Goal: Task Accomplishment & Management: Complete application form

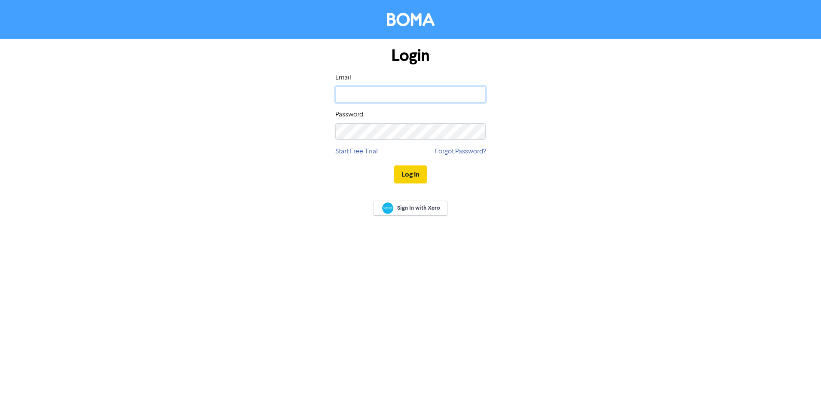
type input "[EMAIL_ADDRESS][DOMAIN_NAME]"
click at [415, 174] on button "Log In" at bounding box center [410, 174] width 33 height 18
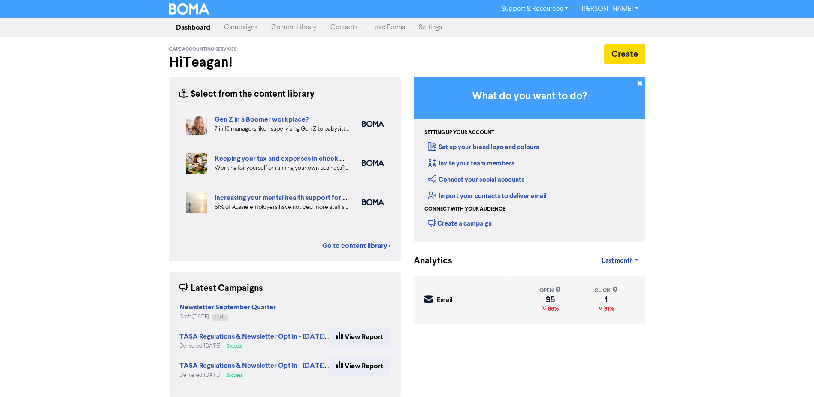
click at [342, 30] on link "Contacts" at bounding box center [344, 27] width 41 height 17
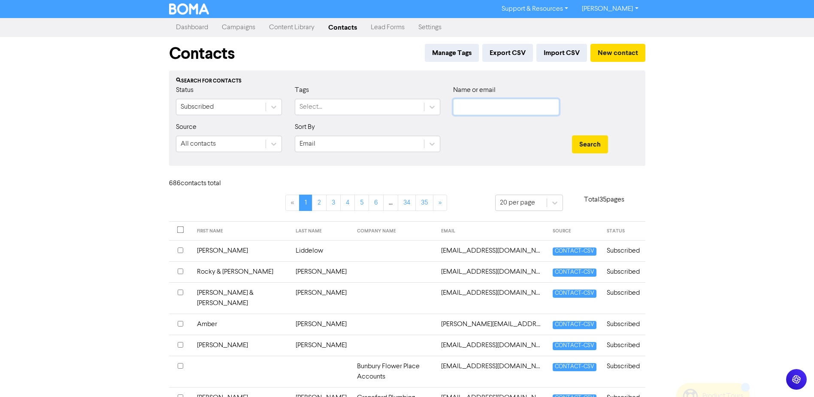
click at [478, 112] on input "text" at bounding box center [506, 107] width 106 height 16
click at [572, 135] on button "Search" at bounding box center [590, 144] width 36 height 18
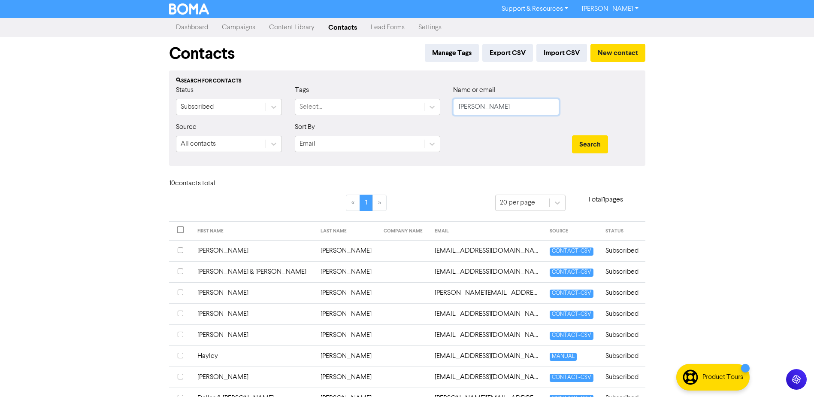
scroll to position [43, 0]
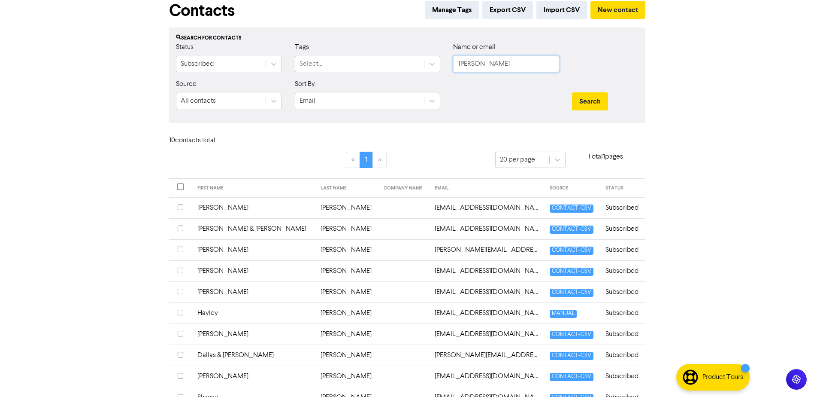
drag, startPoint x: 454, startPoint y: 59, endPoint x: 362, endPoint y: 44, distance: 93.1
click at [405, 50] on div "Status Subscribed Tags Select... Name or email [PERSON_NAME]" at bounding box center [408, 60] width 476 height 37
click at [572, 92] on button "Search" at bounding box center [590, 101] width 36 height 18
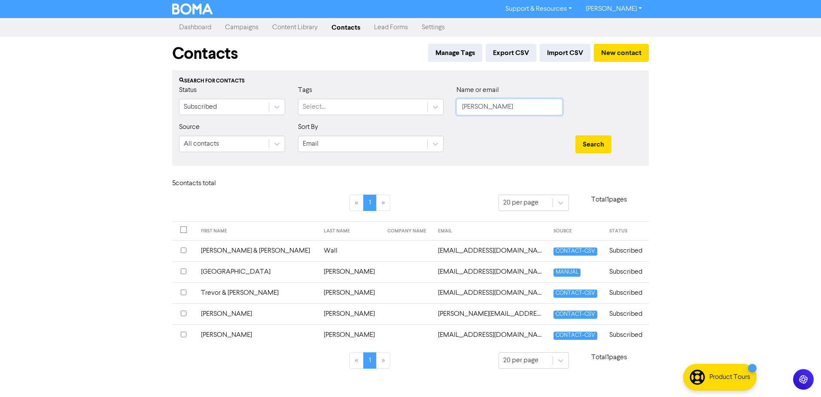
type input "m"
type input "[PERSON_NAME]"
click at [575, 135] on button "Search" at bounding box center [593, 144] width 36 height 18
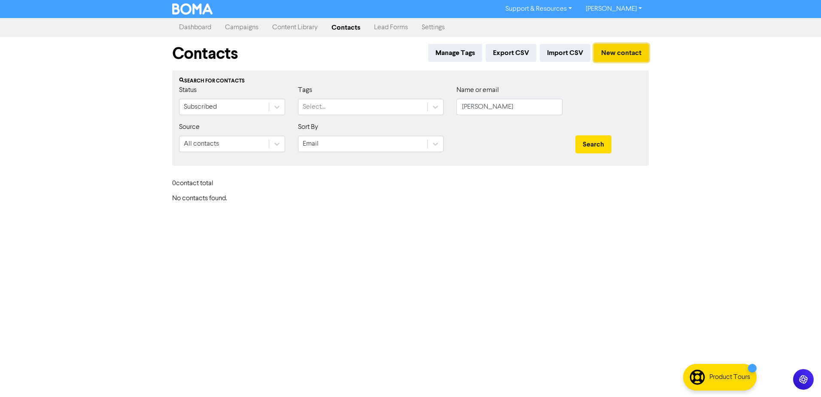
click at [631, 50] on button "New contact" at bounding box center [621, 53] width 55 height 18
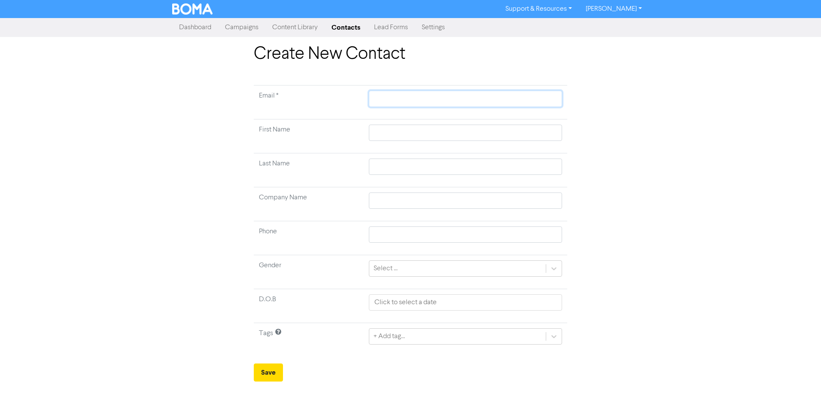
click at [420, 98] on input "text" at bounding box center [465, 99] width 193 height 16
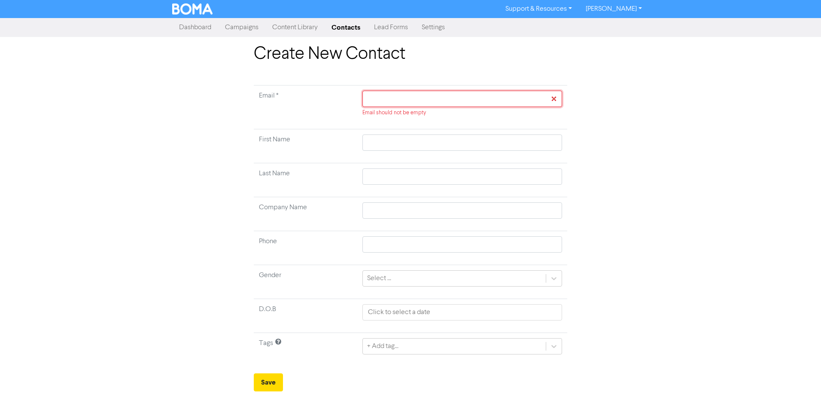
click at [397, 98] on input "text" at bounding box center [462, 99] width 200 height 16
paste input "[EMAIL_ADDRESS][DOMAIN_NAME]"
type input "[EMAIL_ADDRESS][DOMAIN_NAME]"
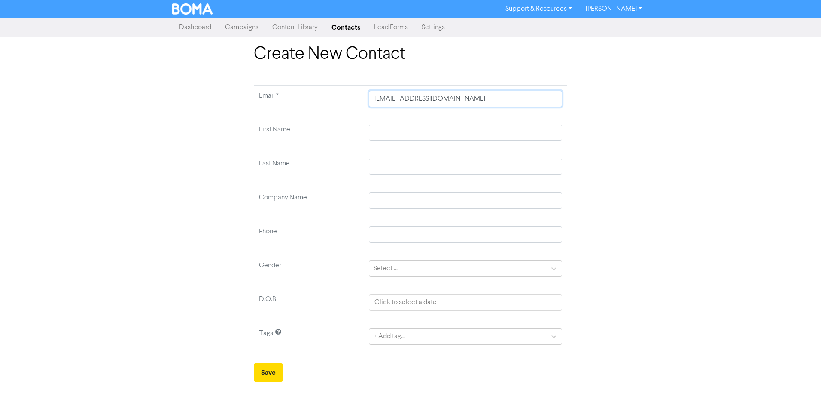
type input "[EMAIL_ADDRESS][DOMAIN_NAME]"
click at [668, 128] on div "Create New Contact Email * [EMAIL_ADDRESS][DOMAIN_NAME] First Name Last Name Co…" at bounding box center [410, 212] width 821 height 337
click at [415, 135] on input "text" at bounding box center [465, 132] width 193 height 16
type input "P"
type input "Pa"
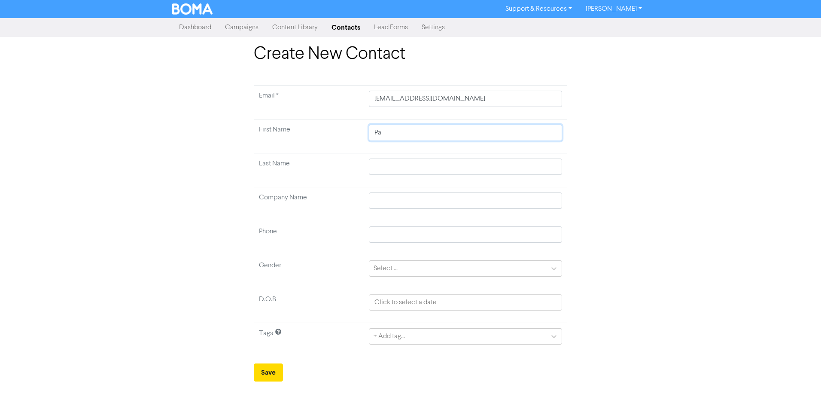
type input "Pau"
type input "[PERSON_NAME]"
type input "B"
type input "Ba"
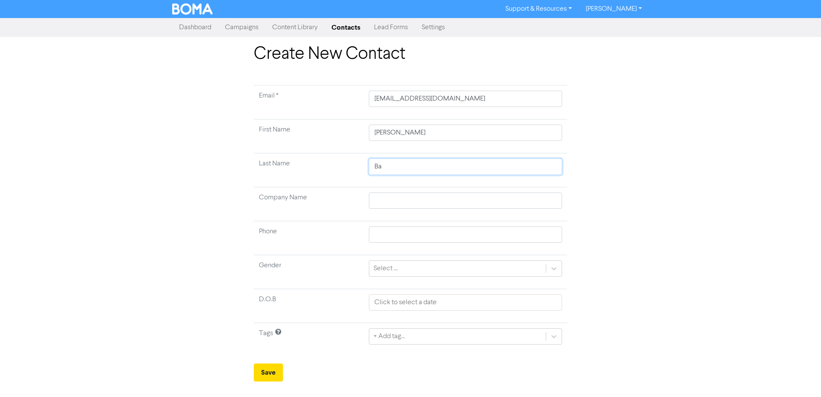
type input "Bar"
type input "Barn"
type input "Barne"
type input "[PERSON_NAME]"
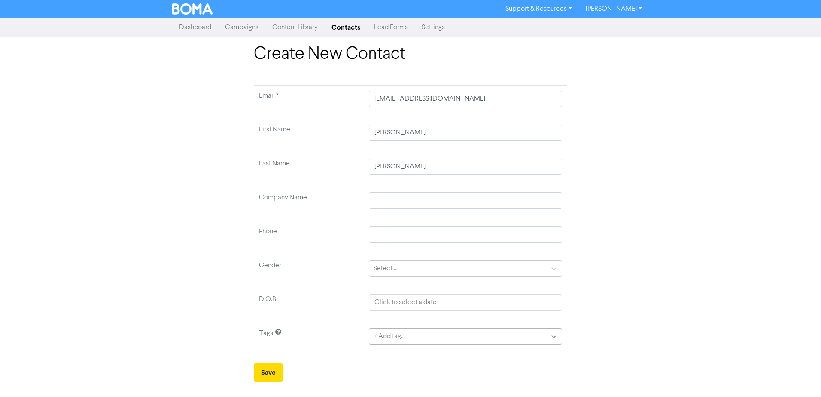
click at [554, 333] on icon at bounding box center [553, 336] width 9 height 9
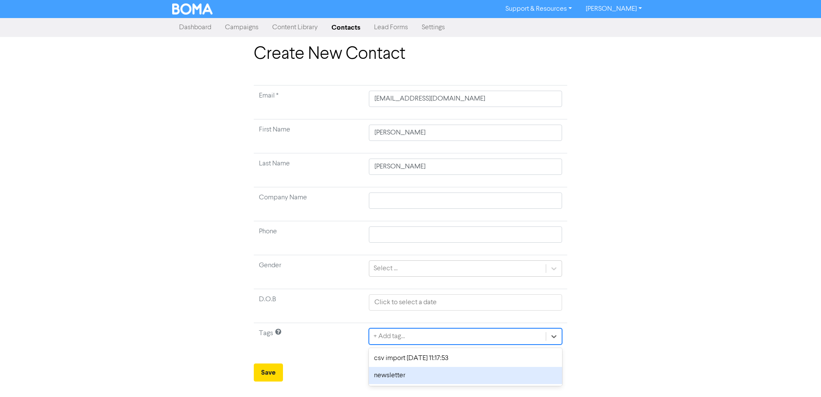
click at [411, 376] on div "newsletter" at bounding box center [465, 374] width 193 height 17
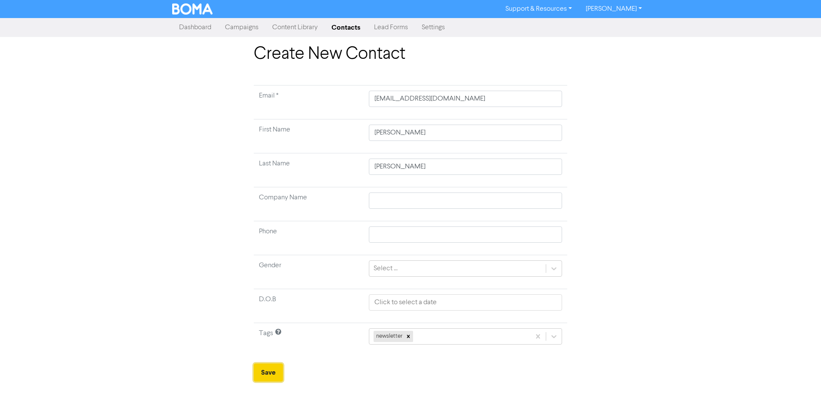
click at [265, 371] on button "Save" at bounding box center [268, 372] width 29 height 18
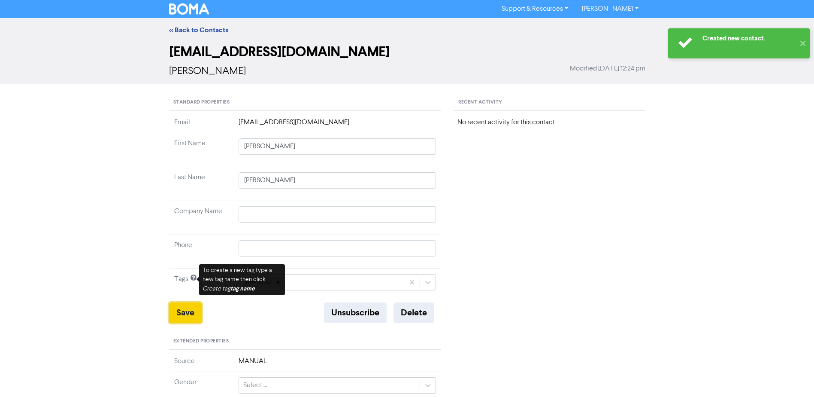
click at [190, 312] on button "Save" at bounding box center [185, 312] width 33 height 21
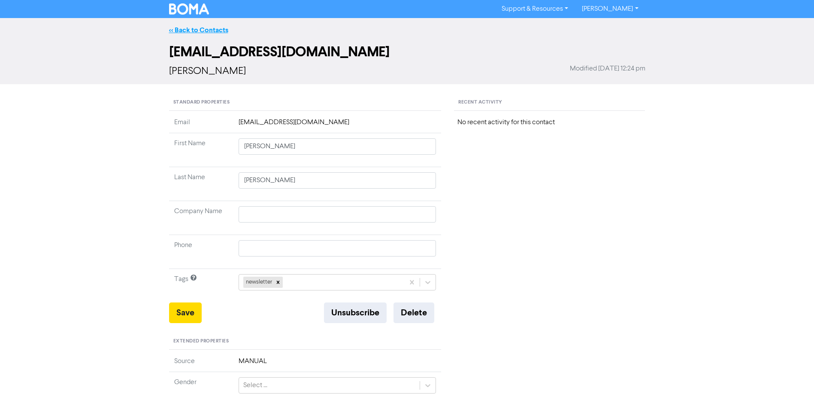
click at [185, 30] on link "<< Back to Contacts" at bounding box center [198, 30] width 59 height 9
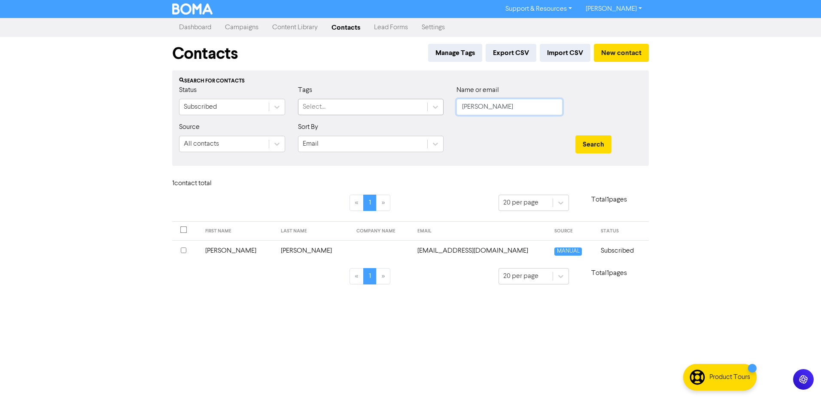
drag, startPoint x: 424, startPoint y: 109, endPoint x: 312, endPoint y: 109, distance: 112.9
click at [331, 109] on div "Status Subscribed Tags Select... Name or email [PERSON_NAME]" at bounding box center [411, 103] width 476 height 37
type input "[PERSON_NAME]"
click at [575, 135] on button "Search" at bounding box center [593, 144] width 36 height 18
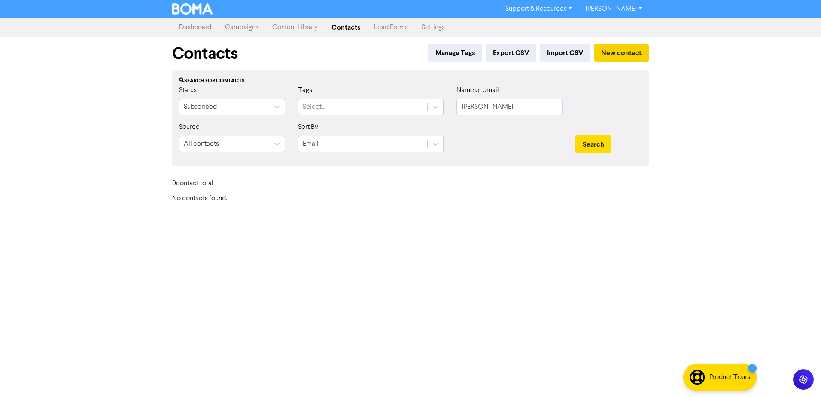
click at [635, 55] on button "New contact" at bounding box center [621, 53] width 55 height 18
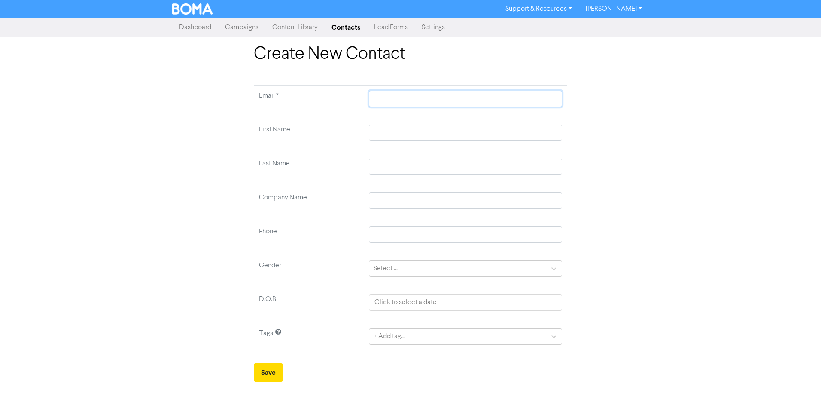
click at [438, 100] on input "text" at bounding box center [465, 99] width 193 height 16
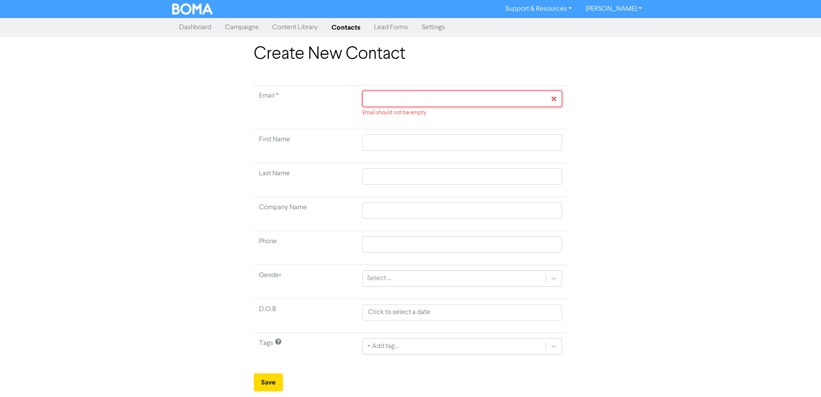
click at [386, 98] on input "text" at bounding box center [462, 99] width 200 height 16
paste input "[EMAIL_ADDRESS][DOMAIN_NAME]"
type input "[EMAIL_ADDRESS][DOMAIN_NAME]"
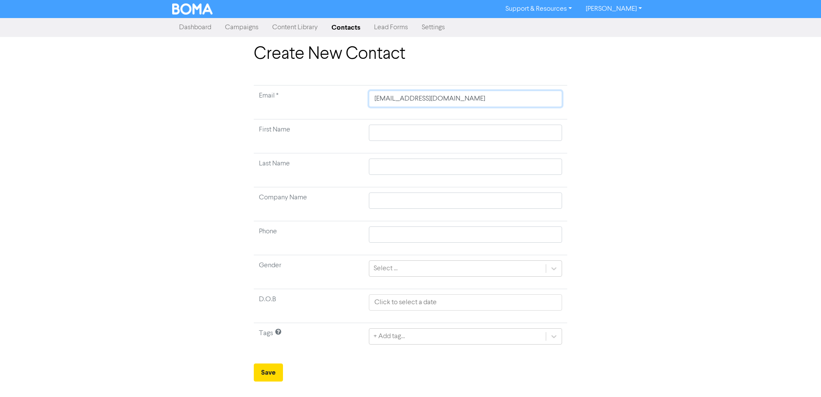
type input "[EMAIL_ADDRESS][DOMAIN_NAME]"
click at [319, 109] on td "Email *" at bounding box center [309, 102] width 110 height 34
click at [416, 133] on input "text" at bounding box center [465, 132] width 193 height 16
type input "S"
type input "Sa"
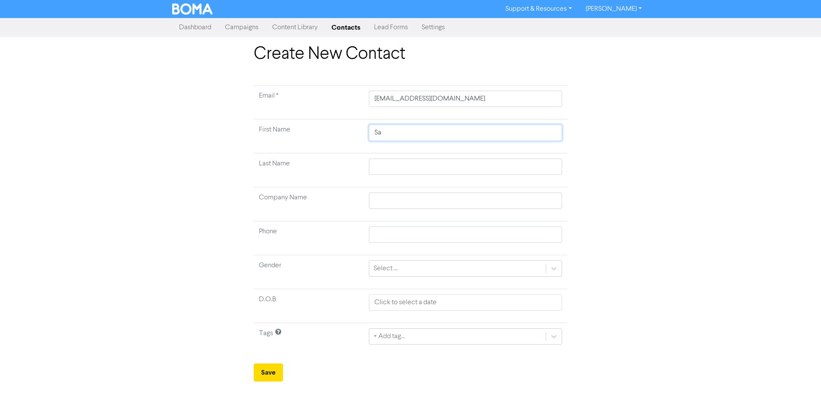
type input "[PERSON_NAME]"
type input "Sama"
type input "Saman"
type input "[PERSON_NAME]"
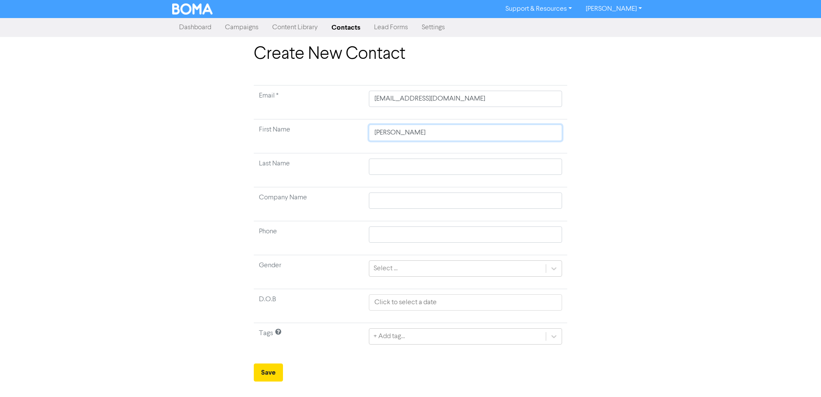
type input "[PERSON_NAME]"
type input "O"
type input "Ov"
type input "Ove"
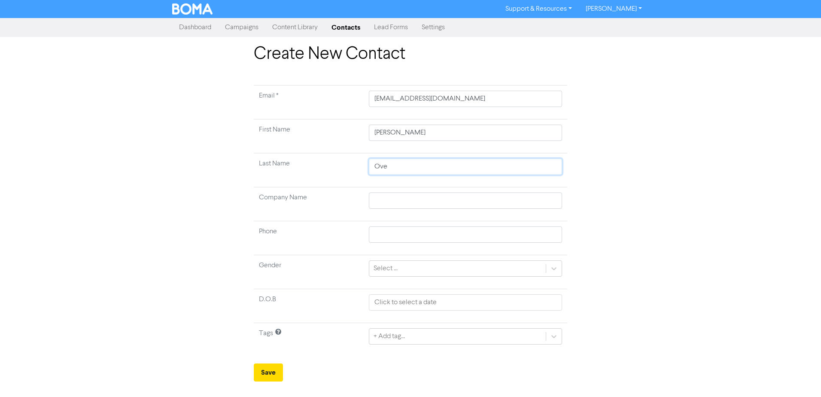
type input "Over"
type input "Overt"
type input "Overto"
type input "[PERSON_NAME]"
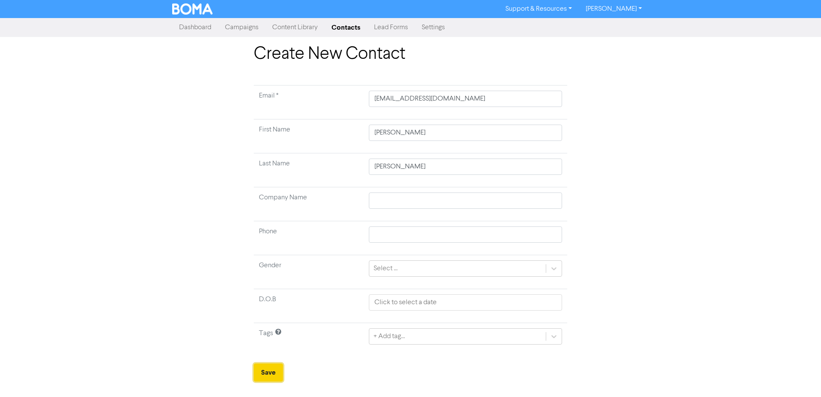
click at [266, 372] on button "Save" at bounding box center [268, 372] width 29 height 18
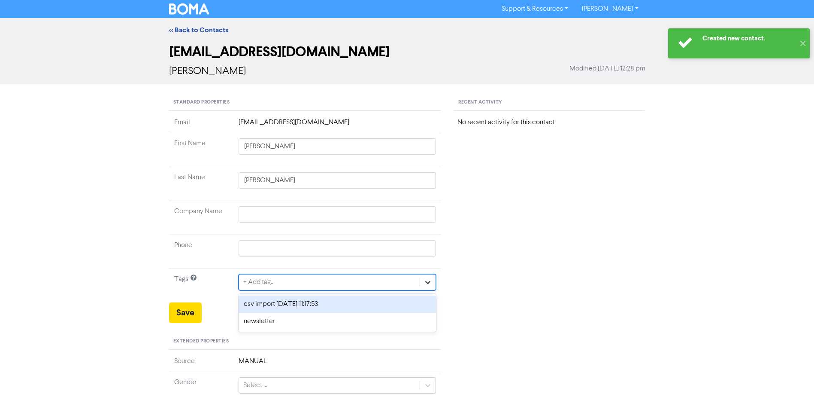
click at [432, 281] on icon at bounding box center [428, 282] width 9 height 9
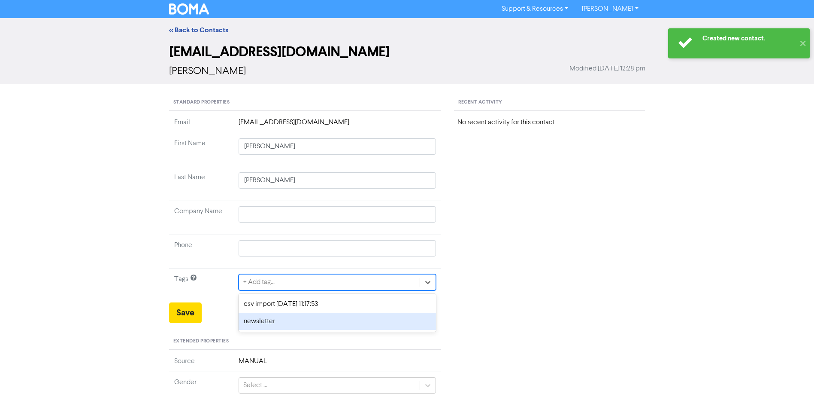
click at [312, 324] on div "newsletter" at bounding box center [338, 320] width 198 height 17
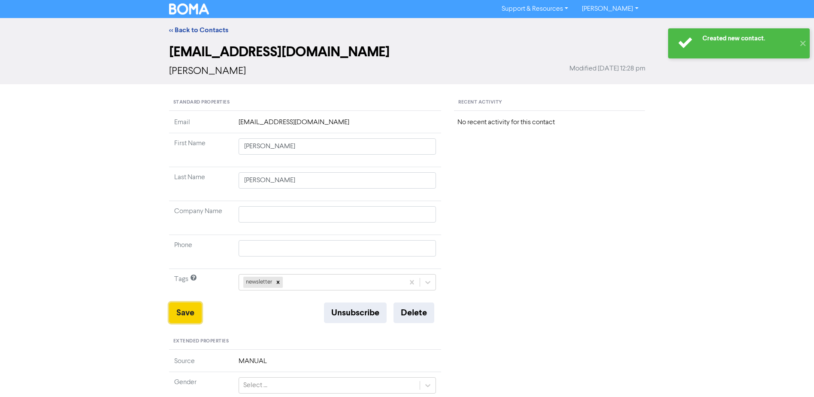
click at [194, 312] on button "Save" at bounding box center [185, 312] width 33 height 21
click at [200, 30] on link "<< Back to Contacts" at bounding box center [198, 30] width 59 height 9
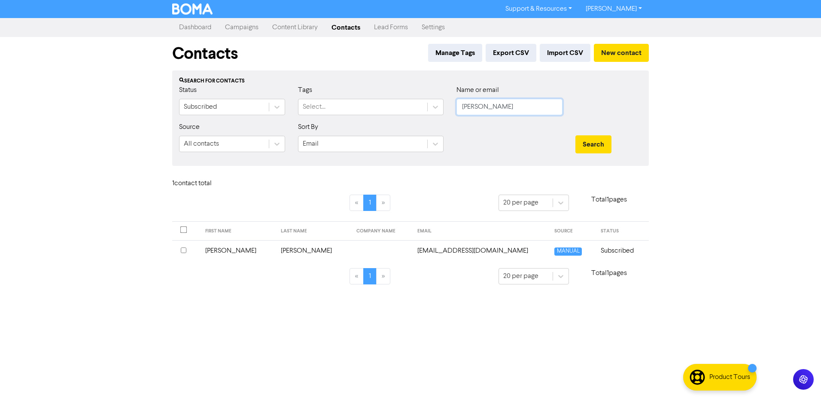
drag, startPoint x: 511, startPoint y: 109, endPoint x: 426, endPoint y: 107, distance: 84.6
click at [439, 107] on div "Status Subscribed Tags Select... Name or email [PERSON_NAME]" at bounding box center [411, 103] width 476 height 37
click at [635, 51] on button "New contact" at bounding box center [621, 53] width 55 height 18
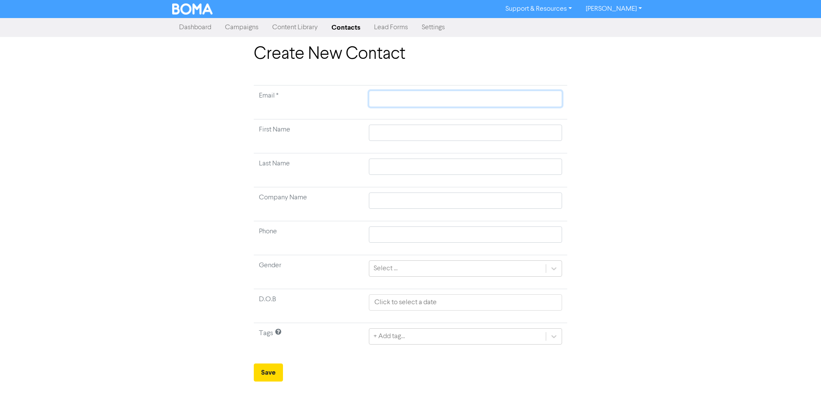
click at [462, 94] on input "text" at bounding box center [465, 99] width 193 height 16
type input "H"
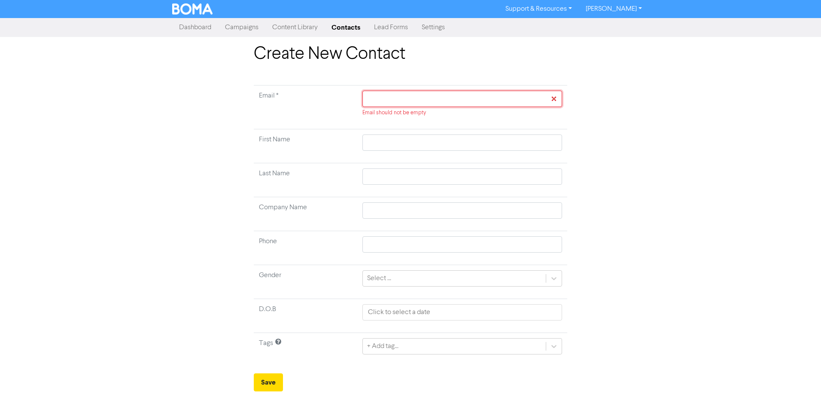
click at [435, 95] on input "text" at bounding box center [462, 99] width 200 height 16
paste input "[EMAIL_ADDRESS][DOMAIN_NAME]"
type input "[EMAIL_ADDRESS][DOMAIN_NAME]"
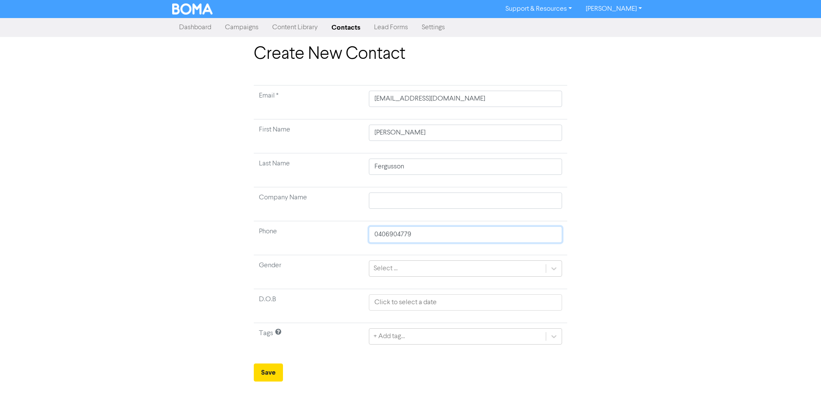
drag, startPoint x: 416, startPoint y: 236, endPoint x: 120, endPoint y: 236, distance: 296.5
click at [120, 236] on div "Create New Contact Email * [EMAIL_ADDRESS][DOMAIN_NAME] First Name [PERSON_NAME…" at bounding box center [410, 212] width 821 height 337
click at [554, 336] on icon at bounding box center [553, 336] width 5 height 3
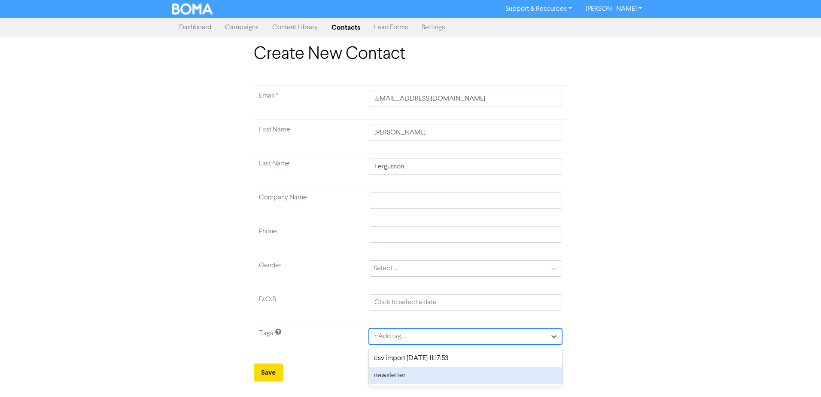
click at [434, 371] on div "newsletter" at bounding box center [465, 374] width 193 height 17
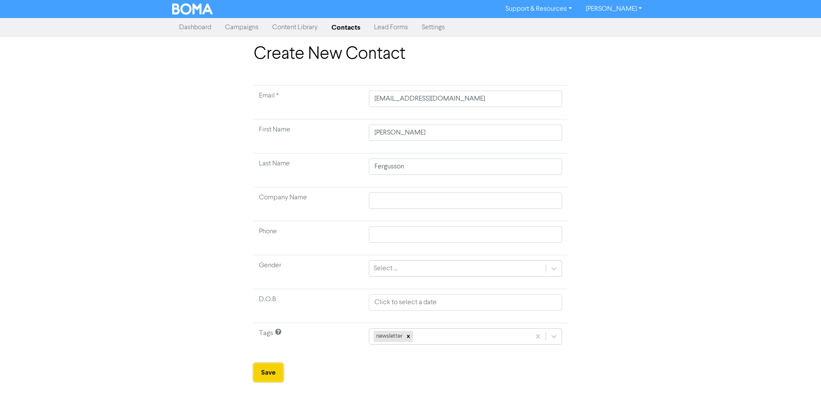
click at [264, 366] on button "Save" at bounding box center [268, 372] width 29 height 18
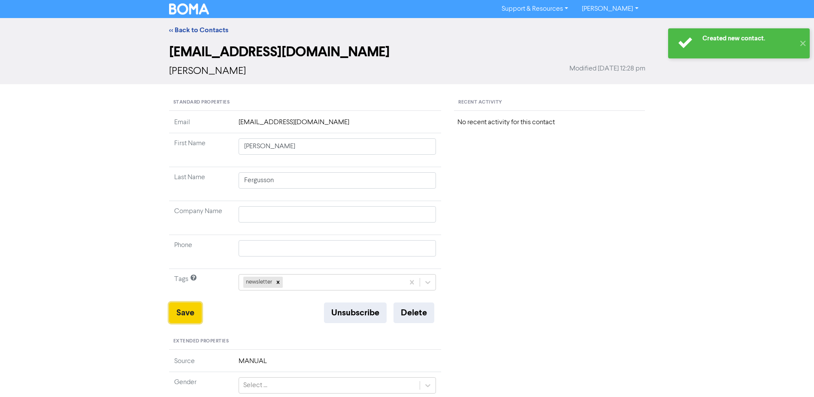
click at [184, 312] on button "Save" at bounding box center [185, 312] width 33 height 21
click at [188, 25] on div "<< Back to Contacts" at bounding box center [407, 30] width 489 height 10
click at [188, 30] on link "<< Back to Contacts" at bounding box center [198, 30] width 59 height 9
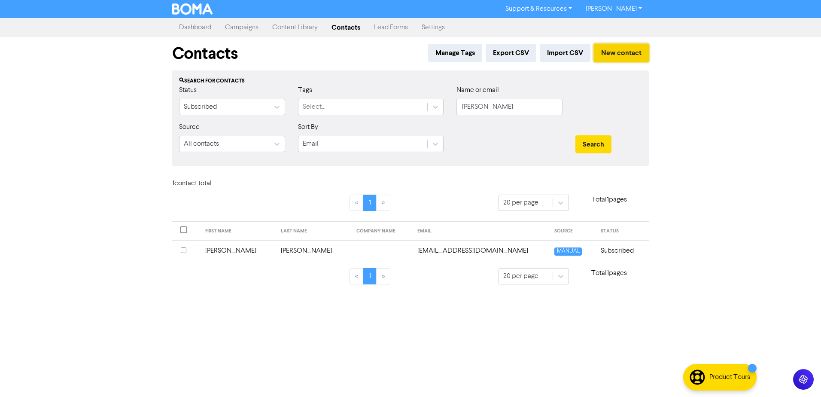
click at [625, 53] on button "New contact" at bounding box center [621, 53] width 55 height 18
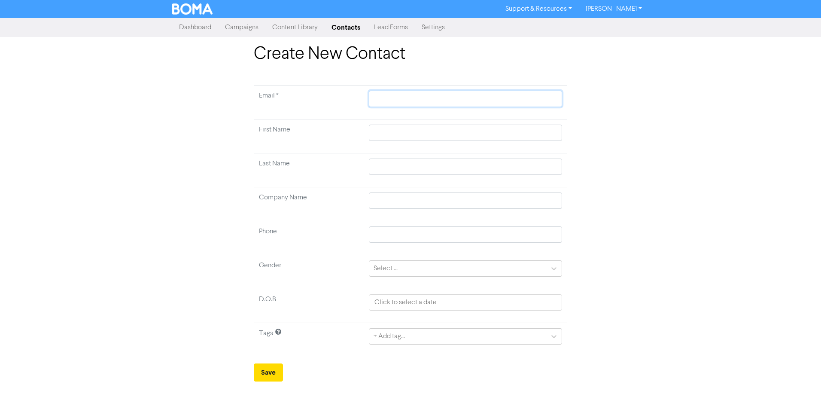
click at [399, 104] on input "text" at bounding box center [465, 99] width 193 height 16
paste input "[EMAIL_ADDRESS][DOMAIN_NAME]"
drag, startPoint x: 382, startPoint y: 235, endPoint x: 199, endPoint y: 233, distance: 183.3
click at [235, 235] on div "Create New Contact Email * [EMAIL_ADDRESS][DOMAIN_NAME] First Name [PERSON_NAME…" at bounding box center [410, 212] width 489 height 337
click at [554, 337] on icon at bounding box center [553, 336] width 5 height 3
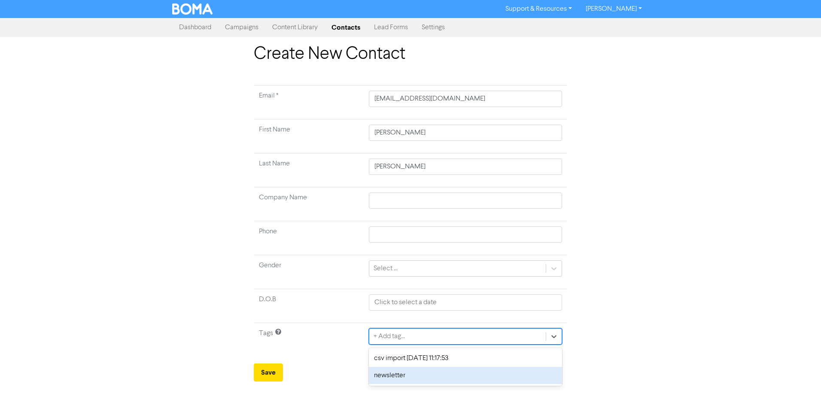
click at [416, 375] on div "newsletter" at bounding box center [465, 374] width 193 height 17
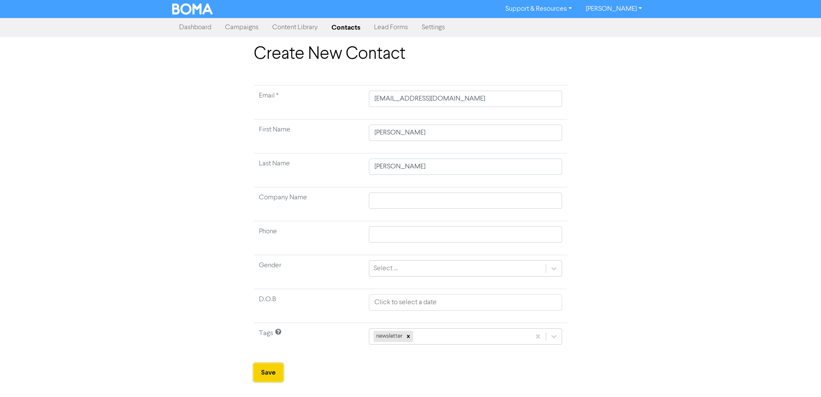
click at [269, 371] on button "Save" at bounding box center [268, 372] width 29 height 18
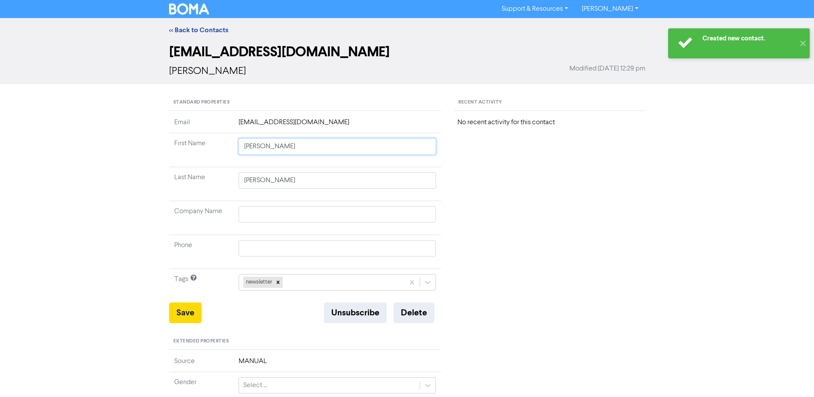
click at [318, 149] on input "[PERSON_NAME]" at bounding box center [338, 146] width 198 height 16
click at [576, 190] on div "Recent Activity No recent activity for this contact" at bounding box center [550, 361] width 204 height 535
click at [193, 314] on button "Save" at bounding box center [185, 312] width 33 height 21
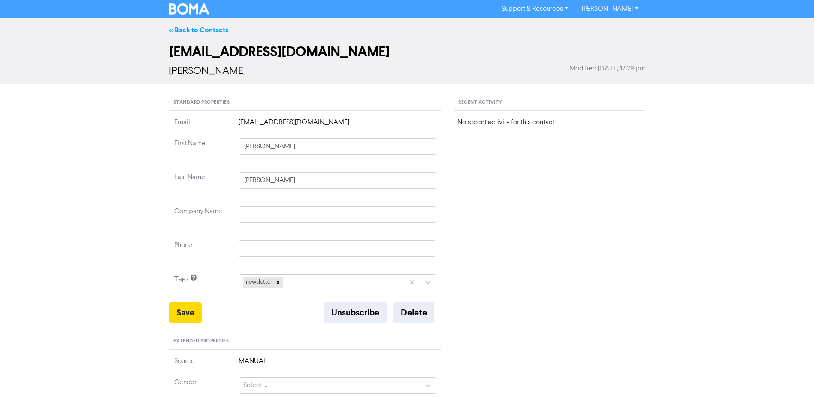
click at [194, 29] on link "<< Back to Contacts" at bounding box center [198, 30] width 59 height 9
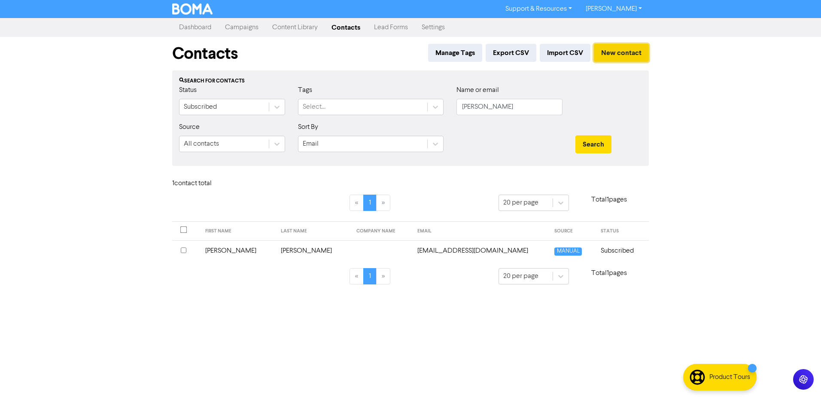
click at [633, 51] on button "New contact" at bounding box center [621, 53] width 55 height 18
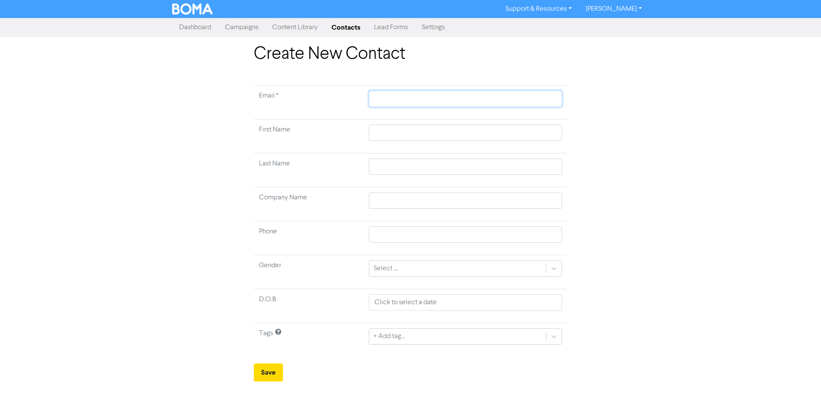
click at [405, 96] on input "text" at bounding box center [465, 99] width 193 height 16
paste input "[DOMAIN_NAME][EMAIL_ADDRESS][DOMAIN_NAME]"
click at [371, 133] on input "text" at bounding box center [465, 132] width 193 height 16
click at [504, 123] on td "[PERSON_NAME] &" at bounding box center [464, 136] width 203 height 34
click at [501, 133] on input "[PERSON_NAME] &" at bounding box center [465, 132] width 193 height 16
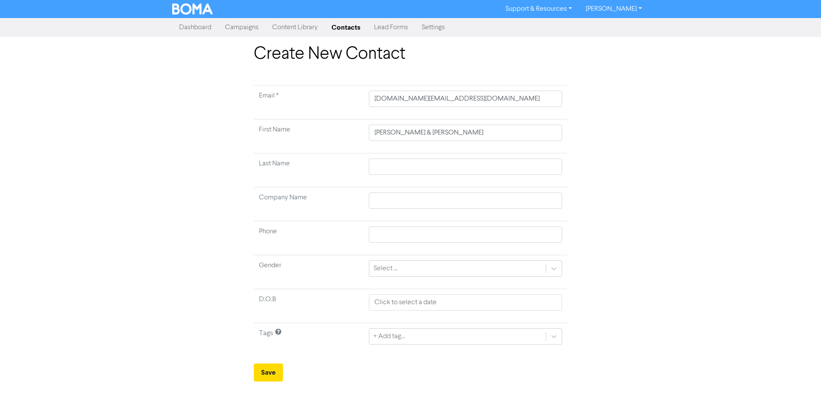
click at [415, 179] on td at bounding box center [464, 170] width 203 height 34
click at [421, 168] on input "text" at bounding box center [465, 166] width 193 height 16
click at [692, 140] on div "Create New Contact Email * [DOMAIN_NAME][EMAIL_ADDRESS][DOMAIN_NAME] First Name…" at bounding box center [410, 212] width 821 height 337
click at [551, 337] on icon at bounding box center [553, 336] width 9 height 9
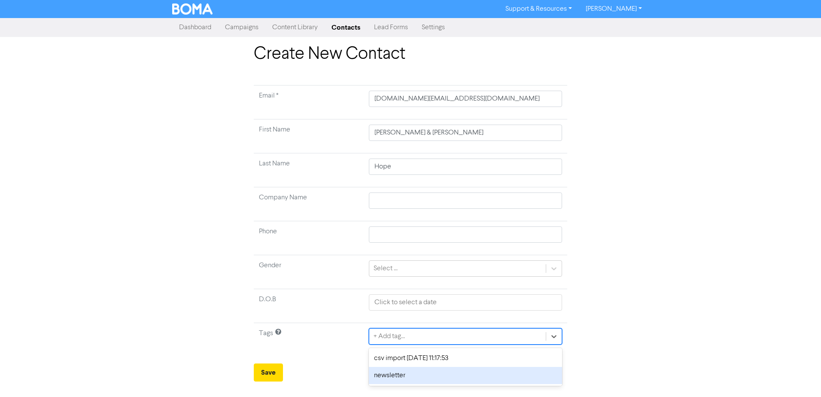
click at [414, 378] on div "newsletter" at bounding box center [465, 374] width 193 height 17
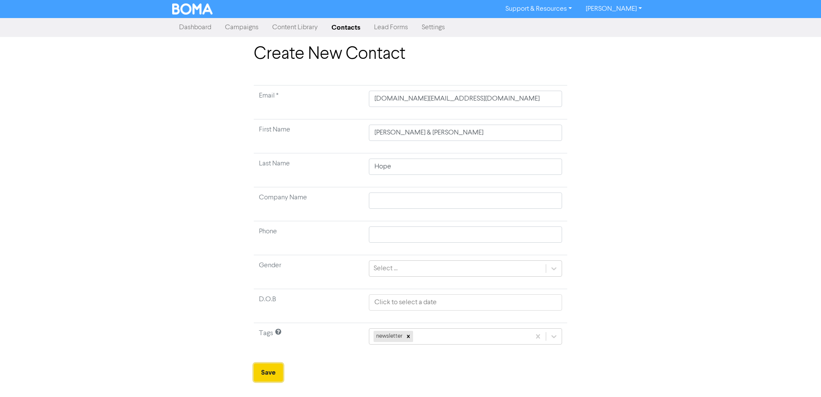
click at [268, 369] on button "Save" at bounding box center [268, 372] width 29 height 18
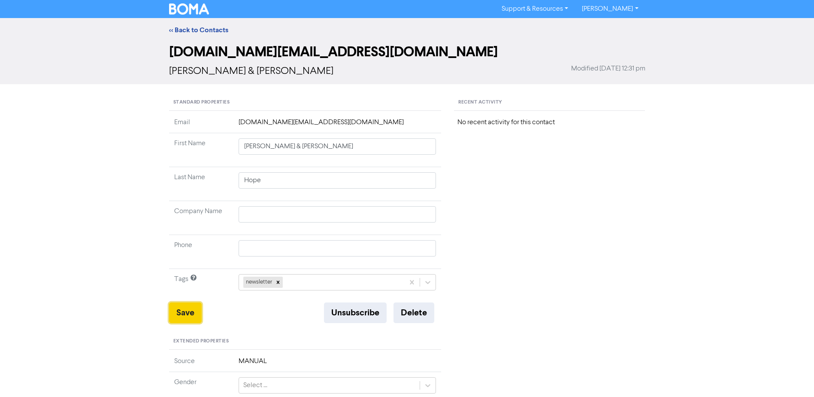
click at [186, 312] on button "Save" at bounding box center [185, 312] width 33 height 21
click at [202, 27] on link "<< Back to Contacts" at bounding box center [198, 30] width 59 height 9
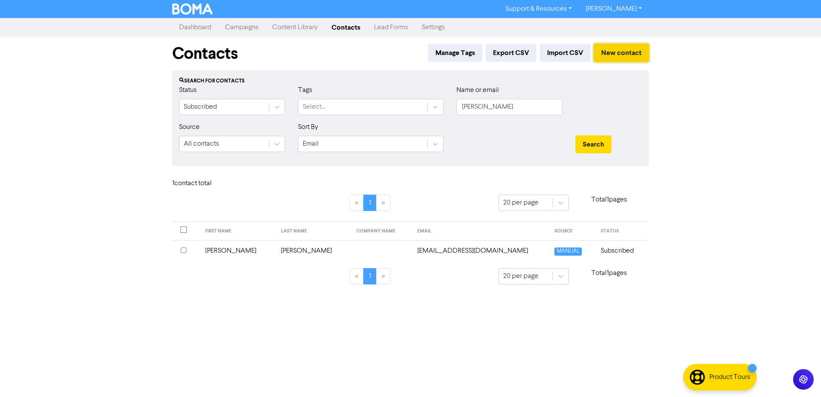
click at [622, 47] on button "New contact" at bounding box center [621, 53] width 55 height 18
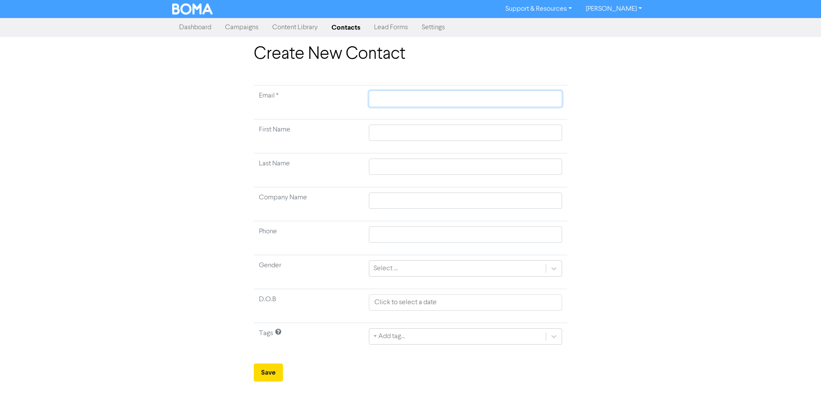
click at [460, 97] on input "text" at bounding box center [465, 99] width 193 height 16
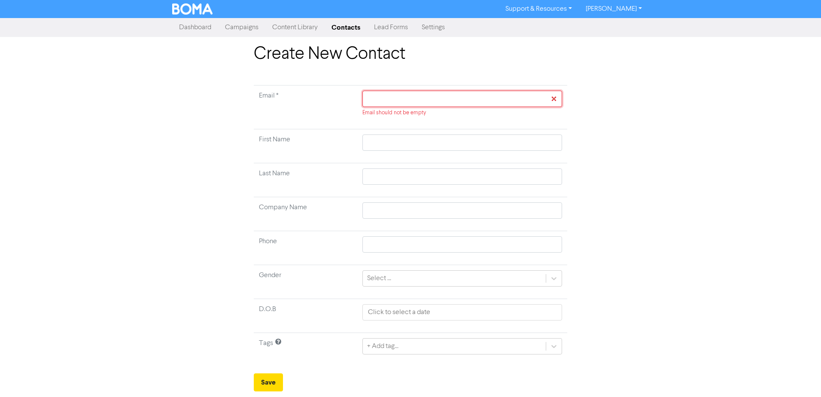
click at [381, 95] on input "text" at bounding box center [462, 99] width 200 height 16
paste input "[EMAIL_ADDRESS][DOMAIN_NAME]"
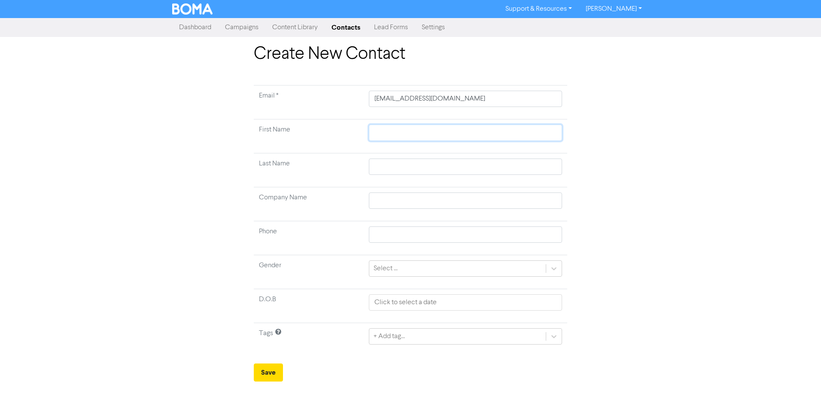
click at [554, 130] on input "text" at bounding box center [465, 132] width 193 height 16
click at [552, 336] on icon at bounding box center [553, 336] width 5 height 3
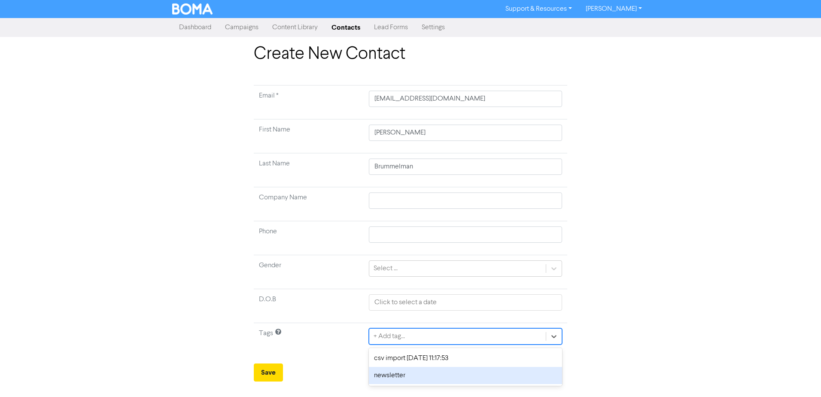
click at [397, 377] on div "newsletter" at bounding box center [465, 374] width 193 height 17
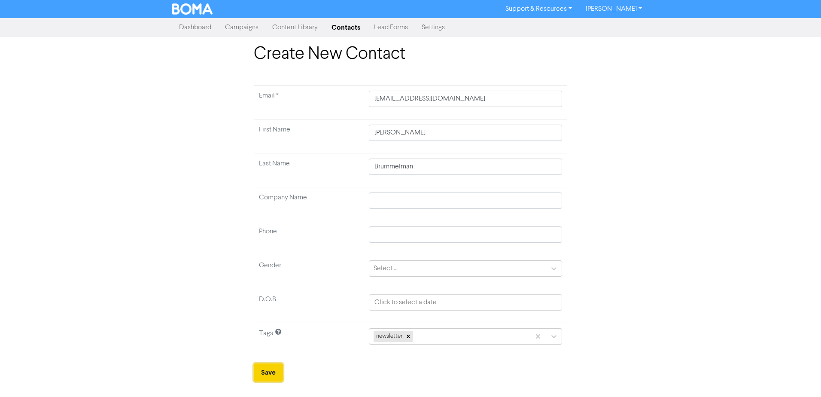
click at [260, 371] on button "Save" at bounding box center [268, 372] width 29 height 18
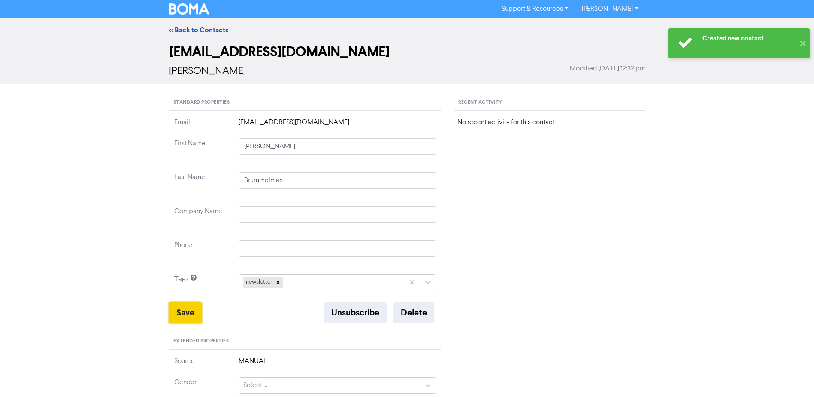
click at [180, 312] on button "Save" at bounding box center [185, 312] width 33 height 21
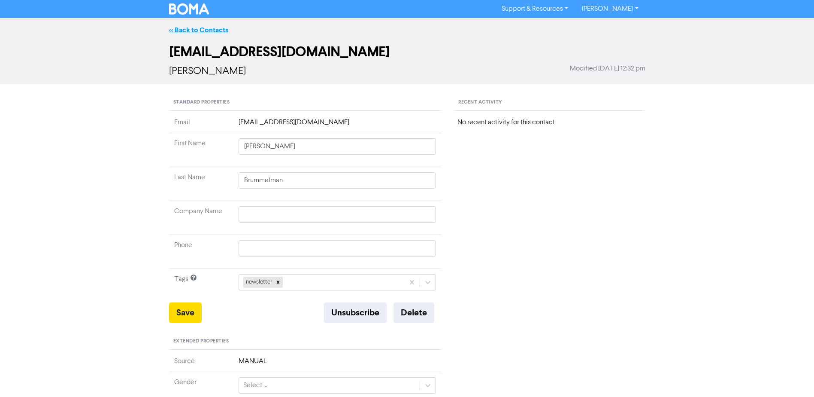
click at [180, 34] on link "<< Back to Contacts" at bounding box center [198, 30] width 59 height 9
